Goal: Information Seeking & Learning: Learn about a topic

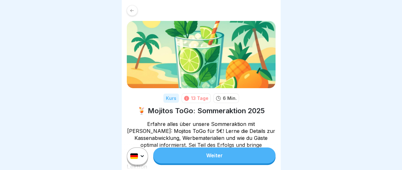
scroll to position [83, 0]
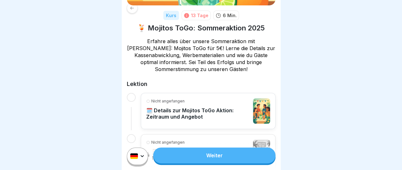
click at [207, 159] on link "Weiter" at bounding box center [214, 156] width 122 height 16
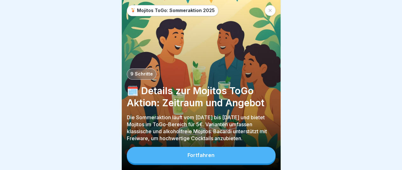
click at [194, 158] on div "Fortfahren" at bounding box center [200, 155] width 27 height 6
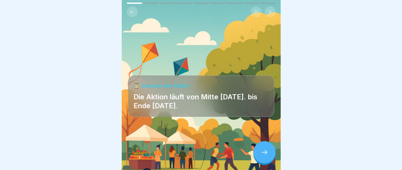
click at [266, 155] on icon at bounding box center [264, 153] width 8 height 8
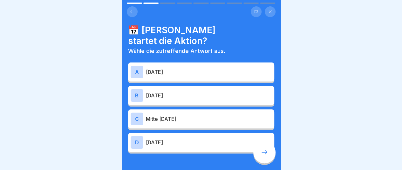
click at [169, 66] on div "A [DATE]" at bounding box center [200, 72] width 141 height 13
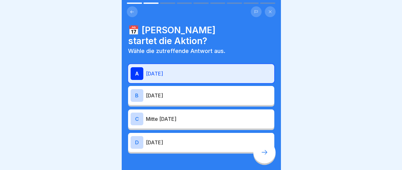
click at [264, 163] on div at bounding box center [264, 152] width 22 height 22
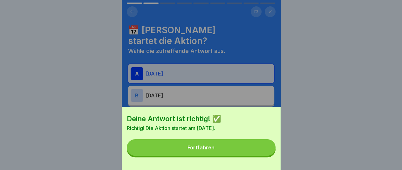
click at [229, 142] on div "Deine Antwort ist richtig! ✅ Richtig! Die Aktion startet am [DATE]. Fortfahren" at bounding box center [201, 138] width 159 height 63
click at [230, 150] on button "Fortfahren" at bounding box center [201, 147] width 149 height 17
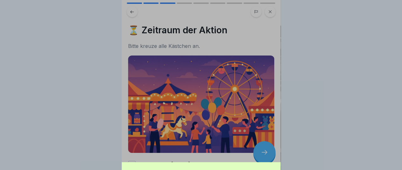
click at [230, 150] on div "Deine Antwort ist richtig! ✅ Richtig! Die Aktion startet am [DATE]. Fortfahren" at bounding box center [201, 85] width 402 height 170
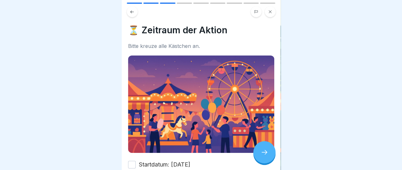
scroll to position [48, 0]
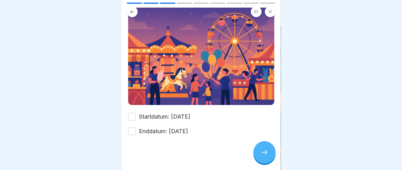
click at [263, 156] on icon at bounding box center [264, 153] width 8 height 8
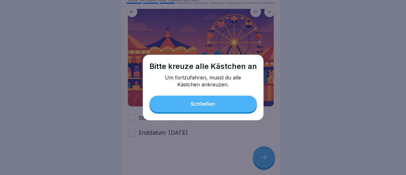
click at [207, 98] on button "Schließen" at bounding box center [204, 104] width 108 height 17
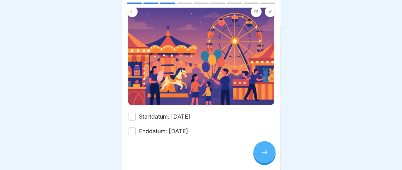
click at [132, 113] on button "Startdatum: [DATE]" at bounding box center [132, 117] width 8 height 8
click at [134, 130] on button "Enddatum: [DATE]" at bounding box center [132, 132] width 8 height 8
click at [266, 156] on icon at bounding box center [264, 153] width 8 height 8
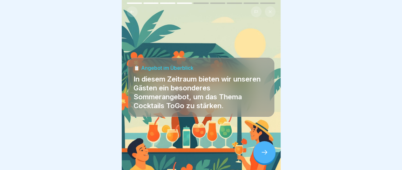
scroll to position [5, 0]
click at [265, 148] on div at bounding box center [264, 152] width 22 height 22
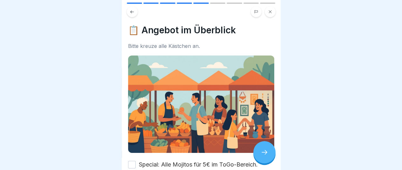
scroll to position [33, 0]
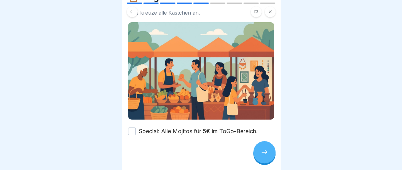
click at [130, 128] on button "Special: Alle Mojitos für 5€ im ToGo-Bereich." at bounding box center [132, 132] width 8 height 8
click at [254, 151] on div at bounding box center [264, 152] width 22 height 22
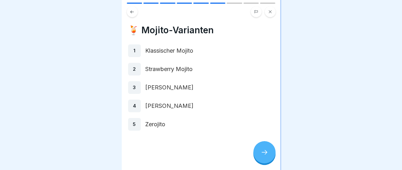
click at [269, 151] on div at bounding box center [264, 152] width 22 height 22
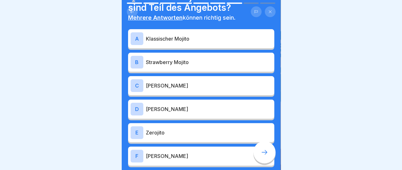
click at [184, 35] on p "Klassischer Mojito" at bounding box center [209, 39] width 126 height 8
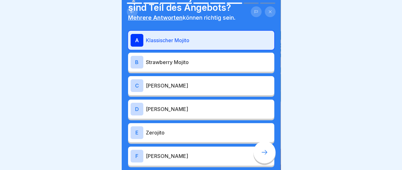
click at [187, 58] on p "Strawberry Mojito" at bounding box center [209, 62] width 126 height 8
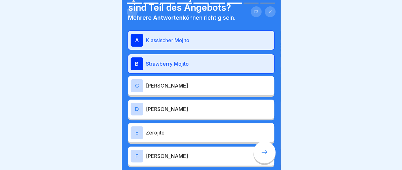
click at [185, 85] on div "C Razz Mojito" at bounding box center [200, 85] width 141 height 13
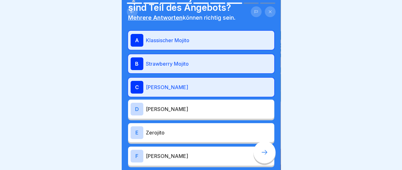
click at [186, 100] on div "D [PERSON_NAME]" at bounding box center [201, 109] width 146 height 19
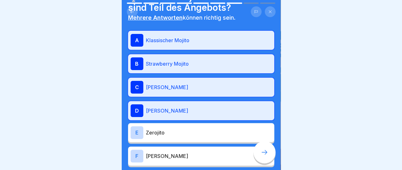
click at [187, 129] on p "Zerojito" at bounding box center [209, 133] width 126 height 8
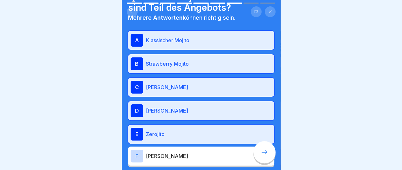
scroll to position [68, 0]
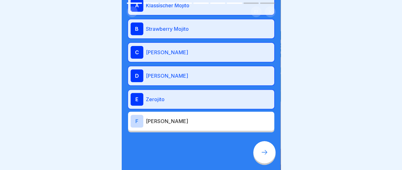
click at [269, 150] on div at bounding box center [264, 152] width 22 height 22
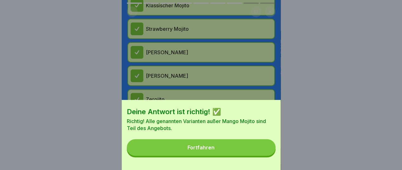
click at [246, 148] on button "Fortfahren" at bounding box center [201, 147] width 149 height 17
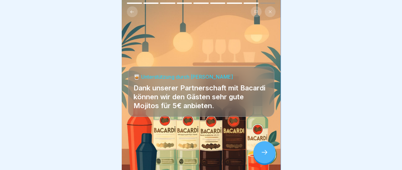
click at [266, 145] on div at bounding box center [264, 152] width 22 height 22
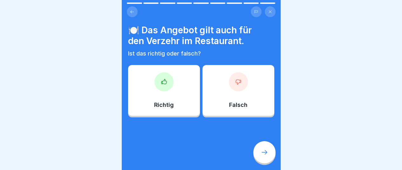
click at [238, 102] on p "Falsch" at bounding box center [238, 105] width 18 height 7
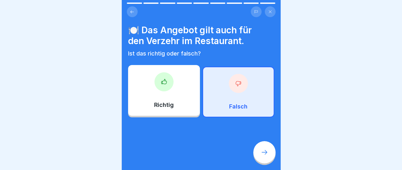
click at [260, 151] on div at bounding box center [264, 152] width 22 height 22
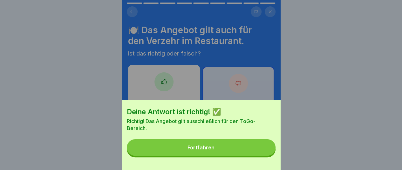
click at [241, 150] on button "Fortfahren" at bounding box center [201, 147] width 149 height 17
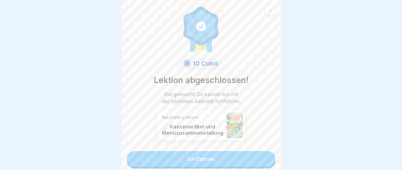
scroll to position [3, 0]
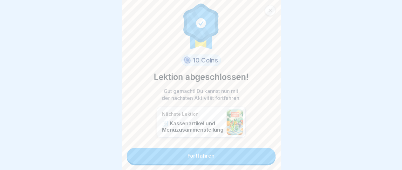
click at [218, 150] on link "Fortfahren" at bounding box center [201, 156] width 149 height 16
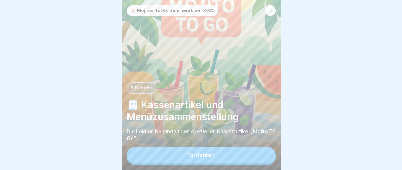
scroll to position [5, 0]
click at [195, 152] on button "Fortfahren" at bounding box center [201, 155] width 149 height 17
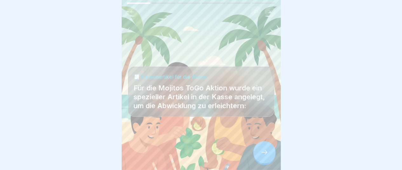
click at [264, 141] on div "🍹 Mojitos ToGo: Sommeraktion 2025 6 Schritte 🧾 Kassenartikel und Menüzusammenst…" at bounding box center [201, 85] width 159 height 170
click at [266, 149] on div at bounding box center [264, 152] width 22 height 22
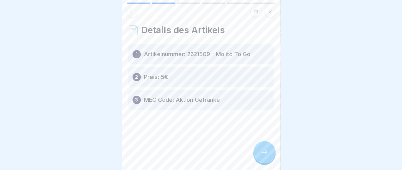
click at [259, 151] on div at bounding box center [264, 152] width 22 height 22
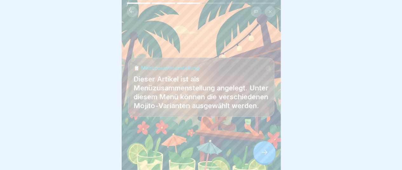
click at [259, 151] on div at bounding box center [264, 152] width 22 height 22
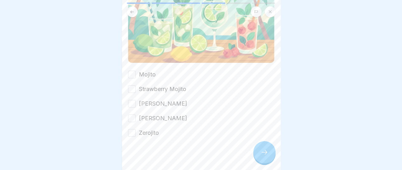
scroll to position [92, 0]
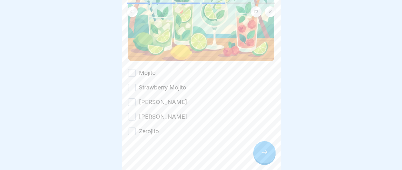
click at [260, 160] on div at bounding box center [264, 152] width 22 height 22
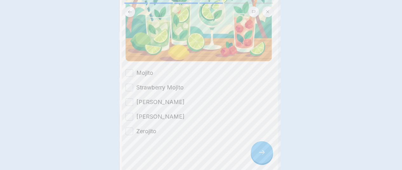
scroll to position [0, 0]
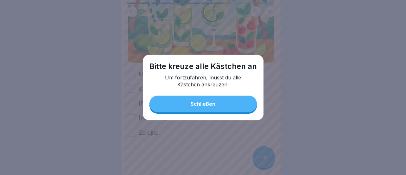
click at [195, 103] on div "Schließen" at bounding box center [203, 104] width 25 height 6
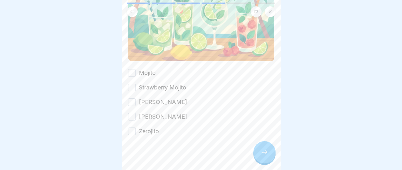
click at [132, 71] on button "Mojito" at bounding box center [132, 73] width 8 height 8
click at [134, 84] on button "Strawberry Mojito" at bounding box center [132, 88] width 8 height 8
click at [133, 100] on button "[PERSON_NAME]" at bounding box center [132, 102] width 8 height 8
click at [133, 121] on div "Mojito Strawberry Mojito Razz Mojito Virgin Mojito Zerojito" at bounding box center [201, 102] width 146 height 67
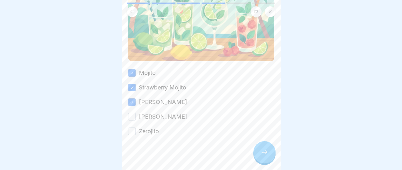
click at [131, 116] on button "[PERSON_NAME]" at bounding box center [132, 117] width 8 height 8
click at [132, 128] on button "Zerojito" at bounding box center [132, 132] width 8 height 8
click at [263, 155] on icon at bounding box center [264, 153] width 8 height 8
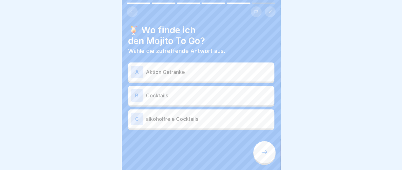
click at [218, 75] on p "Aktion Getränke" at bounding box center [209, 72] width 126 height 8
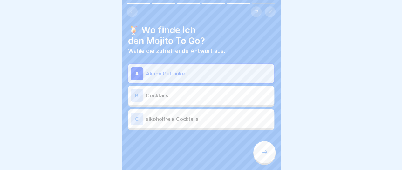
click at [265, 162] on div at bounding box center [264, 152] width 22 height 22
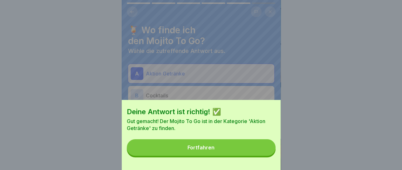
click at [241, 161] on div "Deine Antwort ist richtig! ✅ Gut gemacht! Der Mojito To Go ist in der Kategorie…" at bounding box center [201, 135] width 159 height 70
click at [235, 155] on button "Fortfahren" at bounding box center [201, 147] width 149 height 17
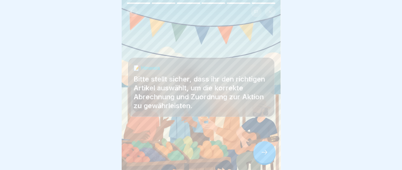
click at [256, 155] on div at bounding box center [264, 152] width 22 height 22
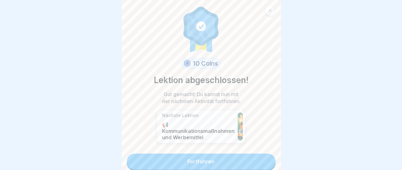
scroll to position [6, 0]
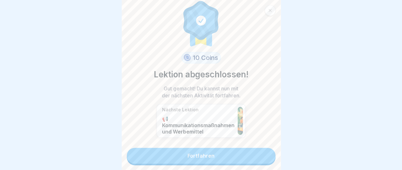
click at [206, 153] on link "Fortfahren" at bounding box center [201, 156] width 149 height 16
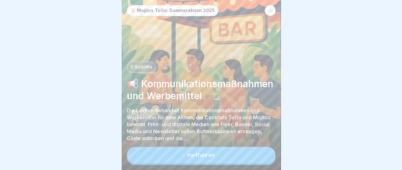
click at [206, 155] on button "Fortfahren" at bounding box center [201, 155] width 149 height 17
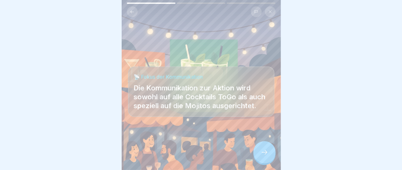
click at [268, 163] on div at bounding box center [264, 152] width 22 height 22
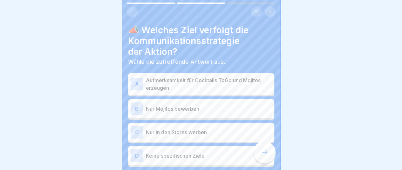
scroll to position [35, 0]
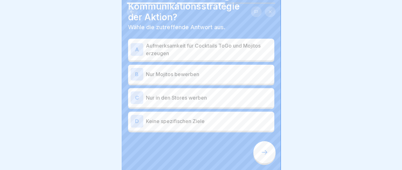
click at [191, 75] on p "Nur Mojitos bewerben" at bounding box center [209, 74] width 126 height 8
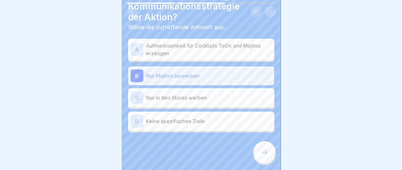
click at [199, 57] on div "A Aufmerksamkeit für Cocktails ToGo und Mojitos erzeugen" at bounding box center [201, 50] width 146 height 22
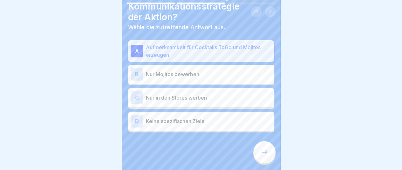
click at [262, 156] on icon at bounding box center [264, 153] width 8 height 8
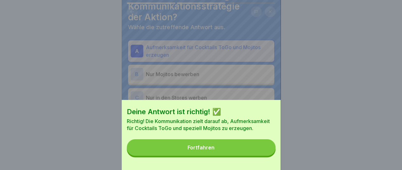
click at [238, 151] on button "Fortfahren" at bounding box center [201, 147] width 149 height 17
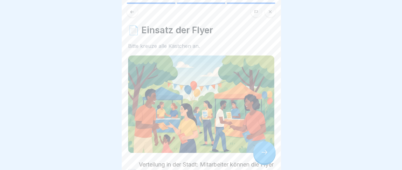
click at [265, 155] on icon at bounding box center [264, 152] width 6 height 4
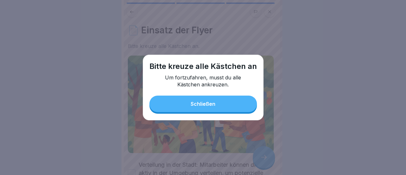
click at [217, 88] on p "Um fortzufahren, musst du alle Kästchen ankreuzen." at bounding box center [203, 81] width 95 height 14
click at [216, 101] on button "Schließen" at bounding box center [204, 104] width 108 height 17
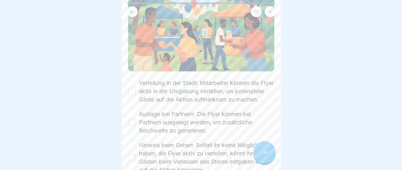
scroll to position [88, 0]
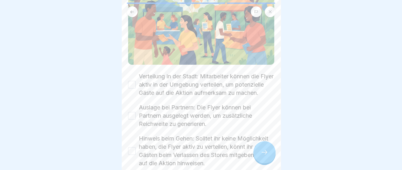
click at [126, 89] on div "📄 Einsatz der Flyer Bitte kreuze alle Kästchen an. Verteilung in der Stadt: Mit…" at bounding box center [201, 85] width 159 height 170
click at [133, 86] on button "Verteilung in der Stadt: Mitarbeiter können die Flyer aktiv in der Umgebung ver…" at bounding box center [132, 85] width 8 height 8
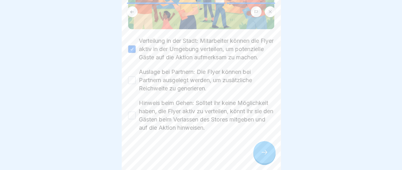
scroll to position [129, 0]
click at [135, 85] on div "Auslage bei Partnern: Die Flyer können bei Partnern ausgelegt werden, um zusätz…" at bounding box center [201, 80] width 146 height 25
click at [133, 84] on button "Auslage bei Partnern: Die Flyer können bei Partnern ausgelegt werden, um zusätz…" at bounding box center [132, 81] width 8 height 8
click at [133, 113] on button "Hinweis beim Gehen: Solltet ihr keine Möglichkeit haben, die Flyer aktiv zu ver…" at bounding box center [132, 116] width 8 height 8
click at [269, 159] on div at bounding box center [264, 152] width 22 height 22
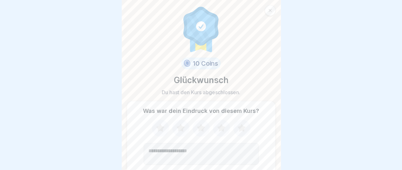
scroll to position [36, 0]
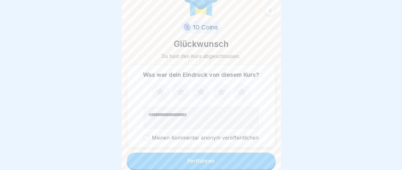
click at [210, 163] on button "Fortfahren" at bounding box center [201, 161] width 149 height 17
